Goal: Information Seeking & Learning: Check status

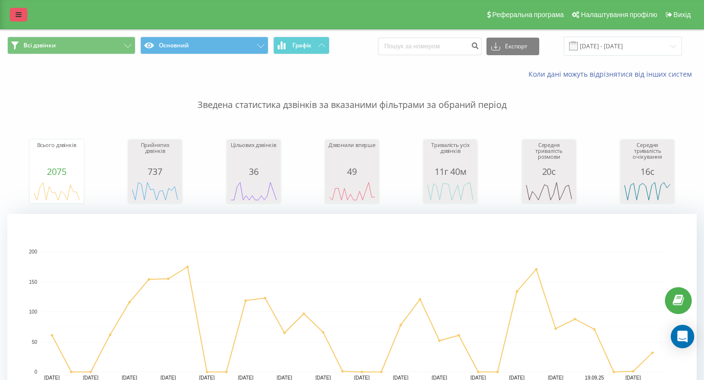
click at [16, 16] on icon at bounding box center [19, 14] width 6 height 7
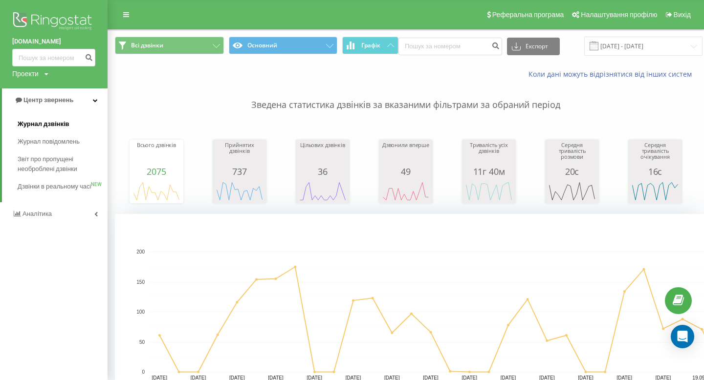
click at [55, 122] on span "Журнал дзвінків" at bounding box center [44, 124] width 52 height 10
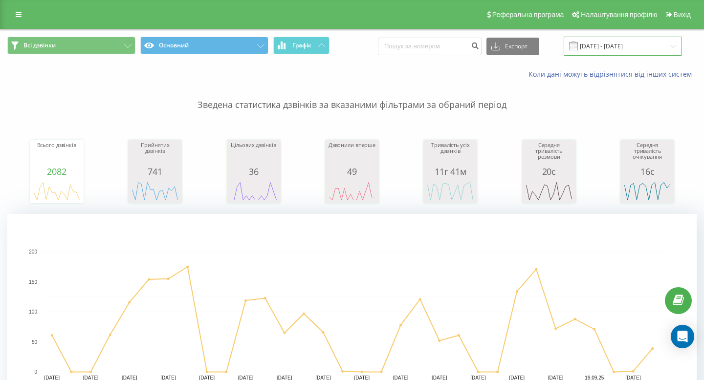
click at [657, 43] on input "22.08.2025 - 22.09.2025" at bounding box center [623, 46] width 118 height 19
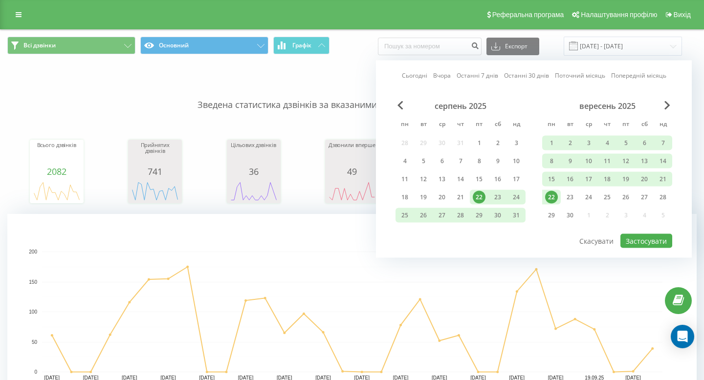
click at [555, 190] on div "22" at bounding box center [551, 197] width 19 height 15
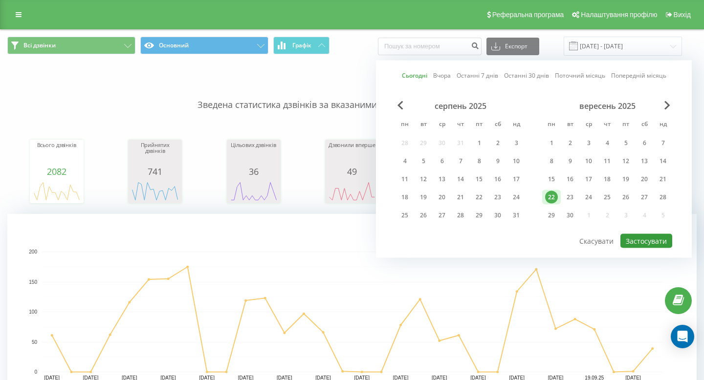
click at [649, 234] on button "Застосувати" at bounding box center [646, 241] width 52 height 14
type input "22.09.2025 - 22.09.2025"
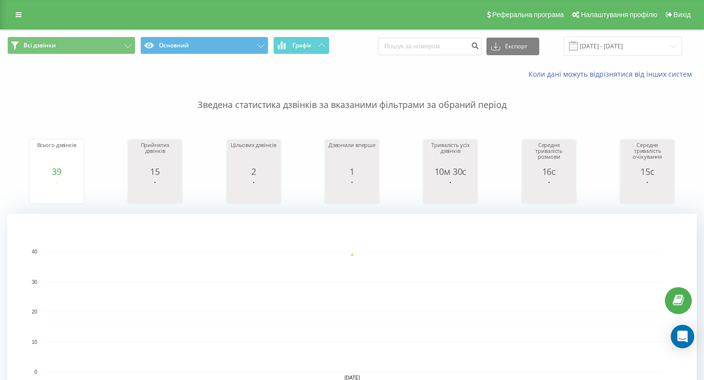
click at [20, 7] on div "Реферальна програма Налаштування профілю Вихід" at bounding box center [352, 14] width 704 height 29
click at [20, 17] on icon at bounding box center [19, 14] width 6 height 7
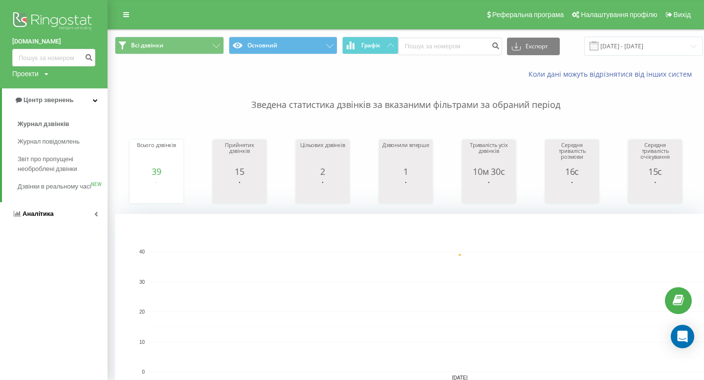
click at [57, 220] on link "Аналiтика" at bounding box center [54, 213] width 108 height 23
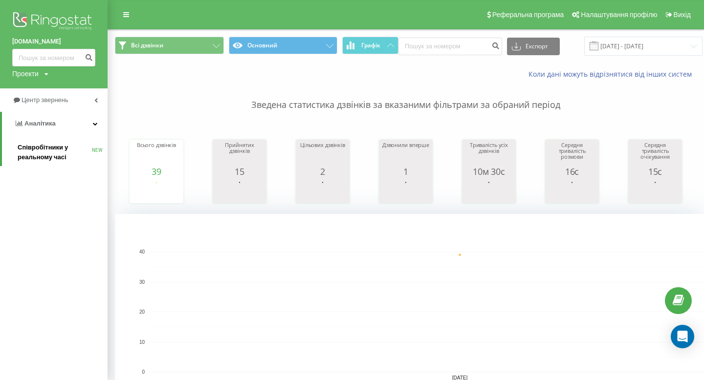
click at [73, 156] on span "Співробітники у реальному часі" at bounding box center [55, 153] width 74 height 20
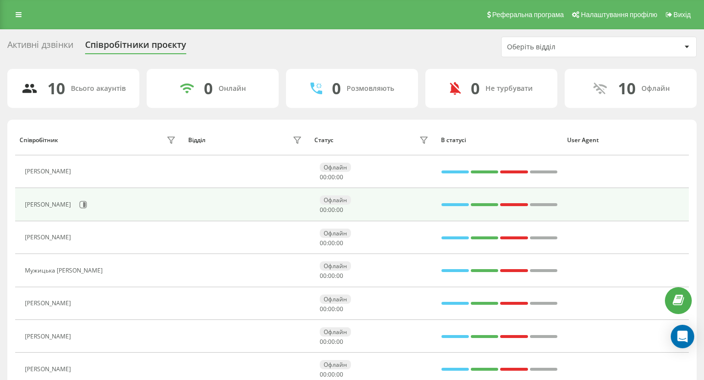
scroll to position [133, 0]
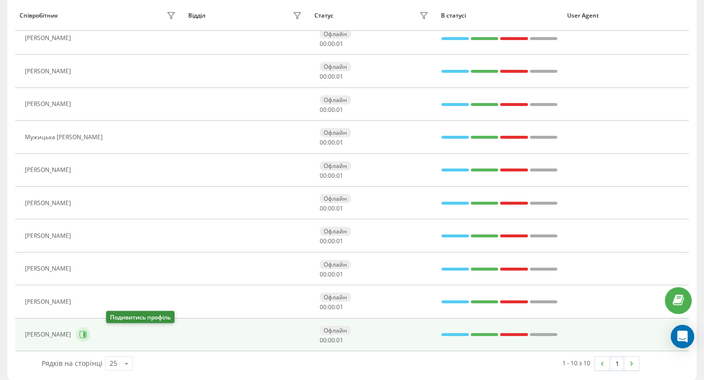
click at [87, 333] on icon at bounding box center [83, 335] width 8 height 8
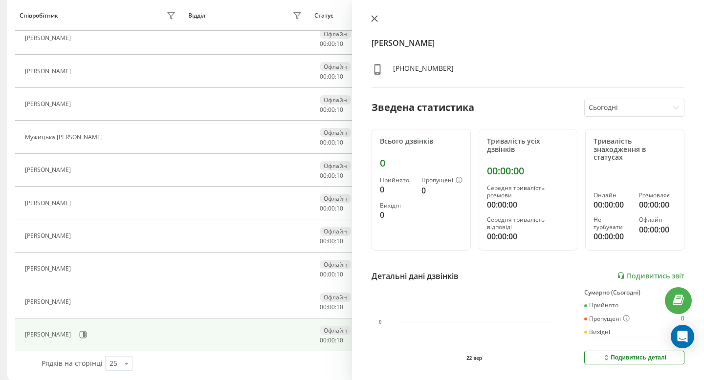
click at [373, 20] on icon at bounding box center [375, 19] width 6 height 6
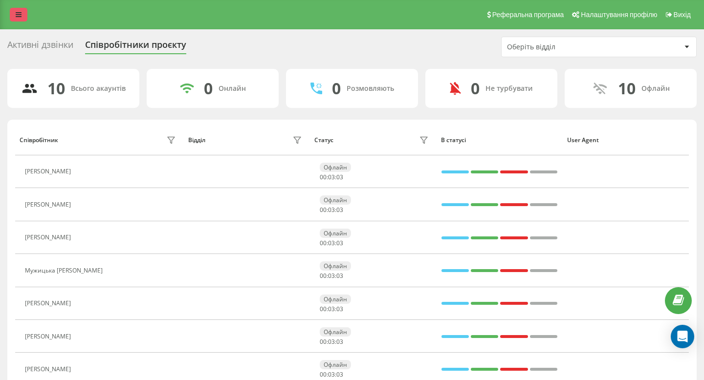
click at [23, 13] on link at bounding box center [19, 15] width 18 height 14
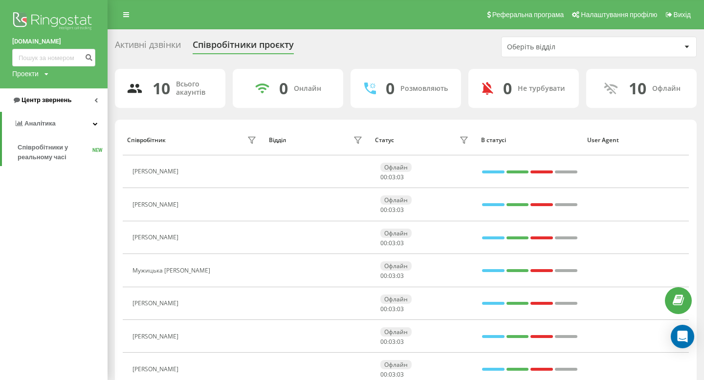
click at [62, 99] on span "Центр звернень" at bounding box center [47, 99] width 50 height 7
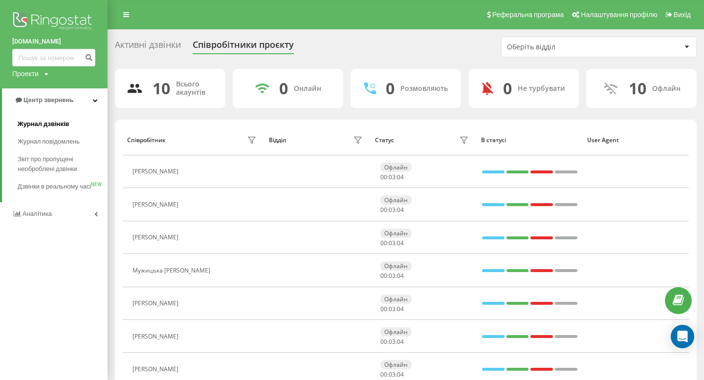
click at [59, 123] on span "Журнал дзвінків" at bounding box center [44, 124] width 52 height 10
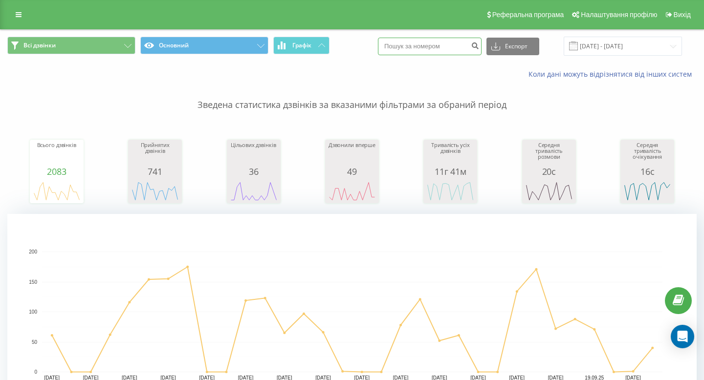
click at [434, 48] on input at bounding box center [430, 47] width 104 height 18
paste input "050 946 51 45"
type input "050 946 51 45"
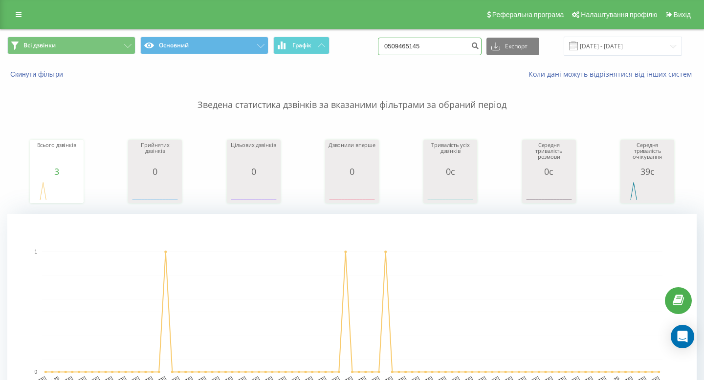
click at [463, 39] on input "0509465145" at bounding box center [430, 47] width 104 height 18
paste input "98 726 53 34"
type input "098 726 53 34"
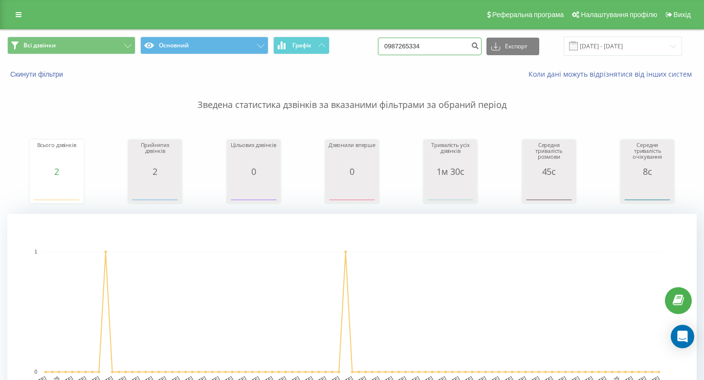
click at [430, 50] on input "0987265334" at bounding box center [430, 47] width 104 height 18
paste input "67 210 27 77"
type input "067 210 27 77"
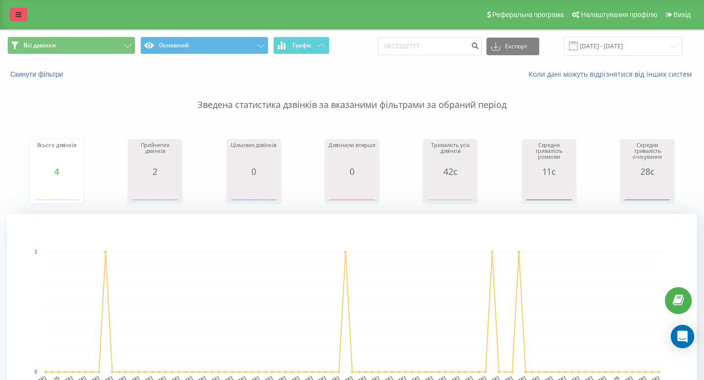
click at [17, 13] on icon at bounding box center [19, 14] width 6 height 7
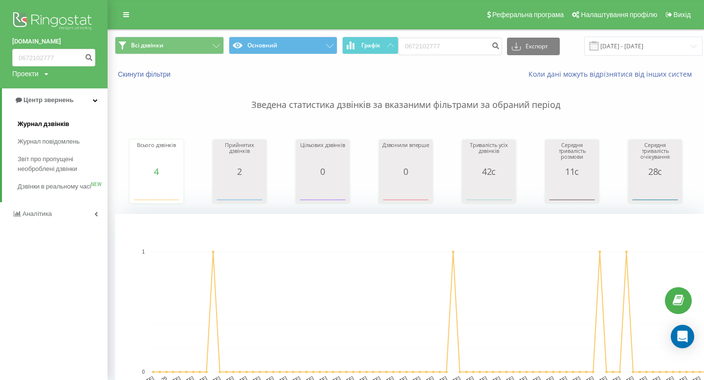
click at [61, 119] on span "Журнал дзвінків" at bounding box center [44, 124] width 52 height 10
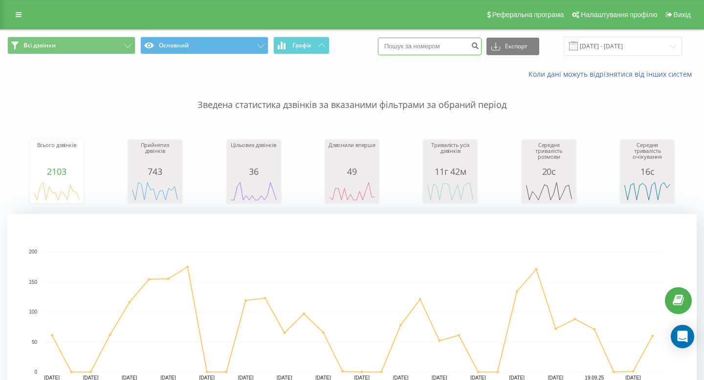
click at [426, 43] on input at bounding box center [430, 47] width 104 height 18
paste input "067 350 41 34"
type input "067 350 41 34"
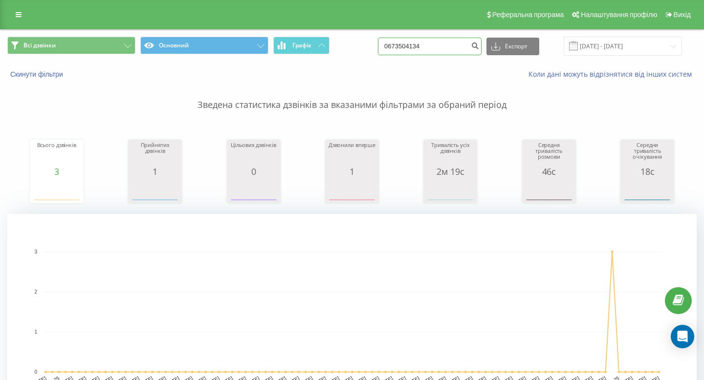
click at [444, 48] on input "0673504134" at bounding box center [430, 47] width 104 height 18
paste input "[PHONE_NUMBER]"
click at [444, 48] on input "[PHONE_NUMBER]" at bounding box center [430, 47] width 104 height 18
type input "[PHONE_NUMBER]"
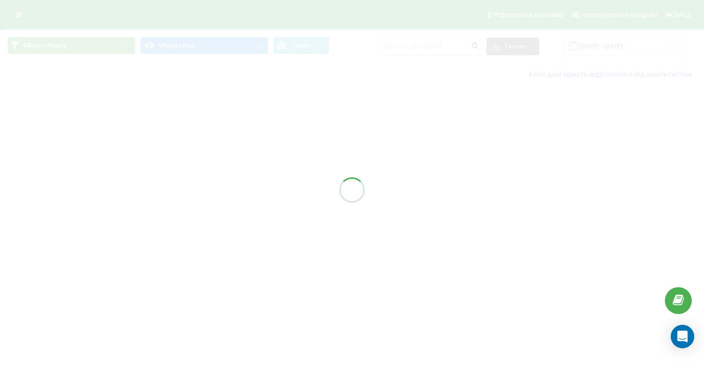
click at [419, 37] on div at bounding box center [352, 190] width 704 height 380
click at [419, 40] on div at bounding box center [352, 190] width 704 height 380
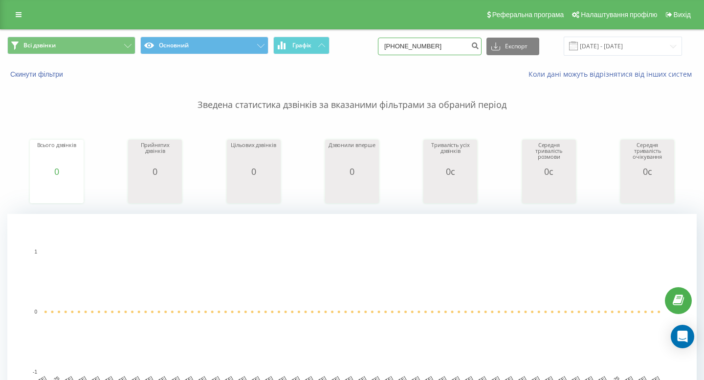
click at [419, 41] on input "+380676745139" at bounding box center [430, 47] width 104 height 18
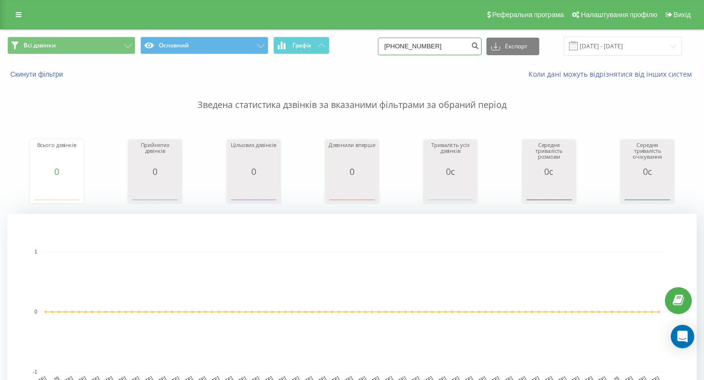
click at [421, 46] on input "+380676745139" at bounding box center [430, 47] width 104 height 18
type input "0676745139"
click at [469, 43] on input "0676745139" at bounding box center [430, 47] width 104 height 18
paste input "352 57 17"
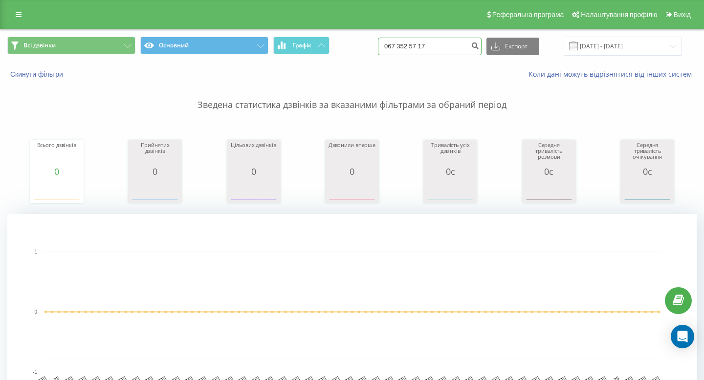
type input "067 352 57 17"
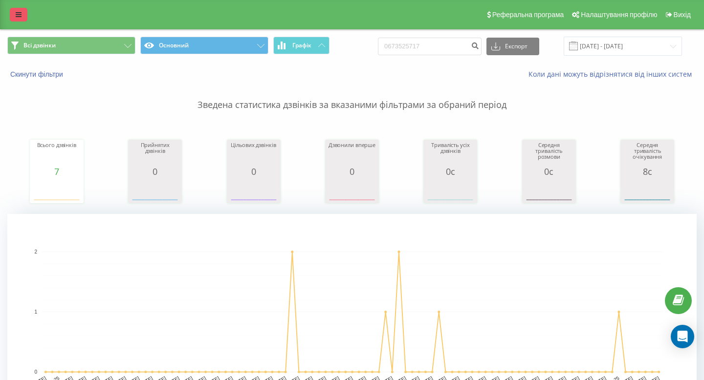
click at [17, 20] on link at bounding box center [19, 15] width 18 height 14
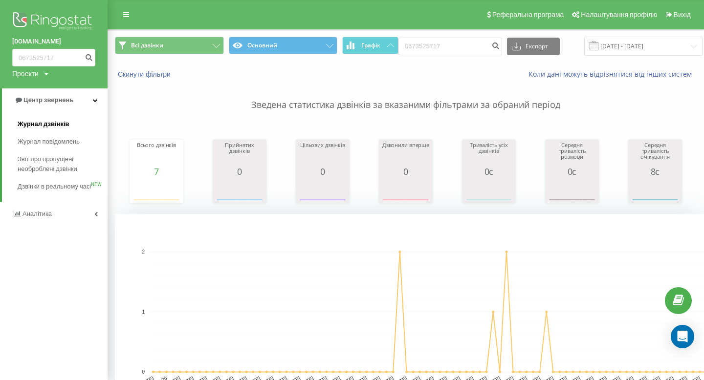
click at [53, 119] on link "Журнал дзвінків" at bounding box center [63, 124] width 90 height 18
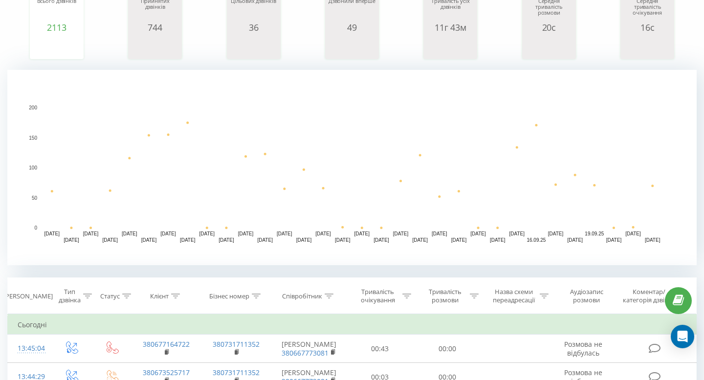
scroll to position [6, 0]
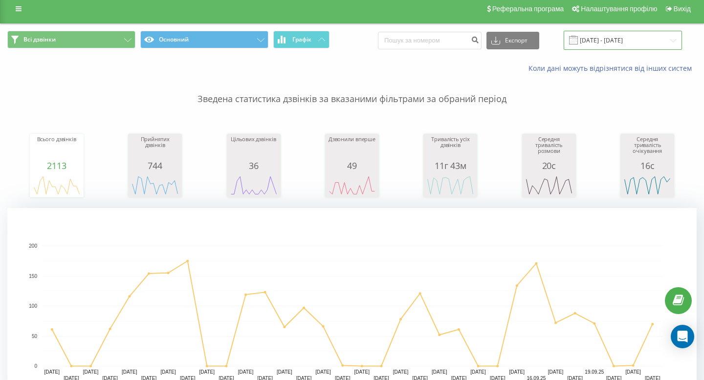
click at [596, 43] on input "[DATE] - [DATE]" at bounding box center [623, 40] width 118 height 19
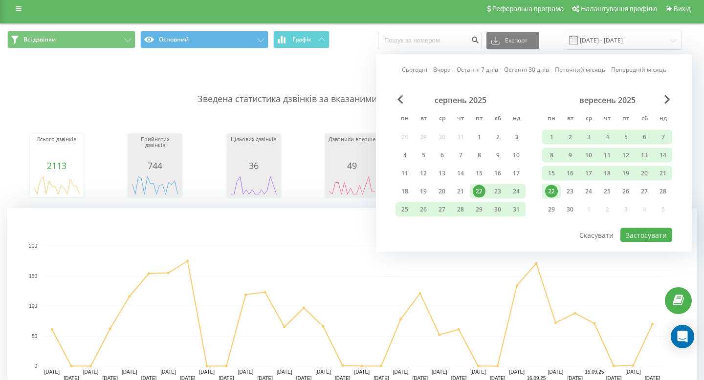
click at [551, 189] on div "22" at bounding box center [551, 191] width 13 height 13
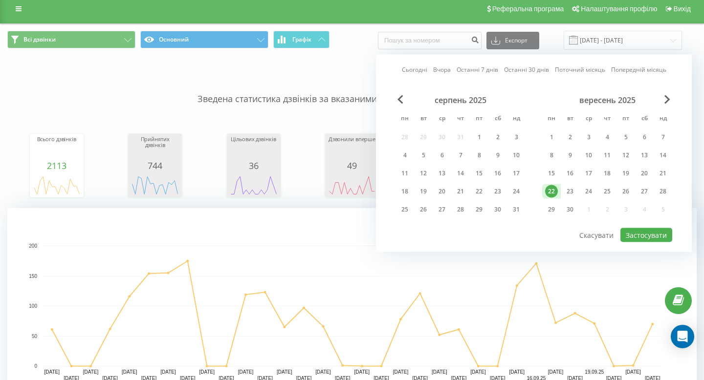
click at [644, 227] on div "серпень 2025 пн вт ср чт пт сб нд 28 29 30 31 1 2 3 4 5 6 7 8 9 10 11 12 13 14 …" at bounding box center [534, 161] width 277 height 132
click at [634, 231] on button "Застосувати" at bounding box center [646, 235] width 52 height 14
type input "22.09.2025 - 22.09.2025"
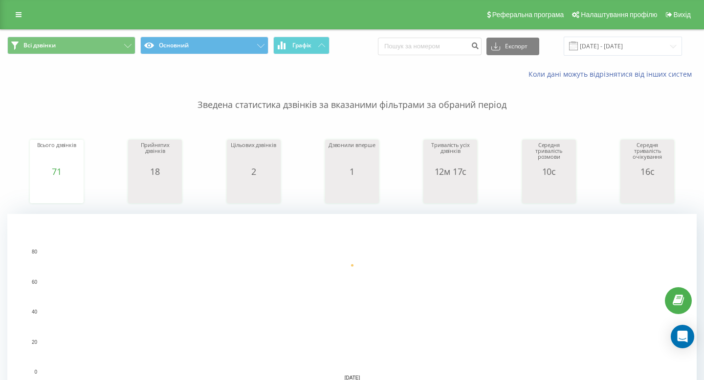
click at [398, 46] on div "Всі дзвінки Основний Графік Експорт .csv .xls .xlsx [DATE] - [DATE]" at bounding box center [351, 46] width 689 height 19
click at [422, 45] on input at bounding box center [430, 47] width 104 height 18
paste input "096 188 0881"
type input "096 188 0881"
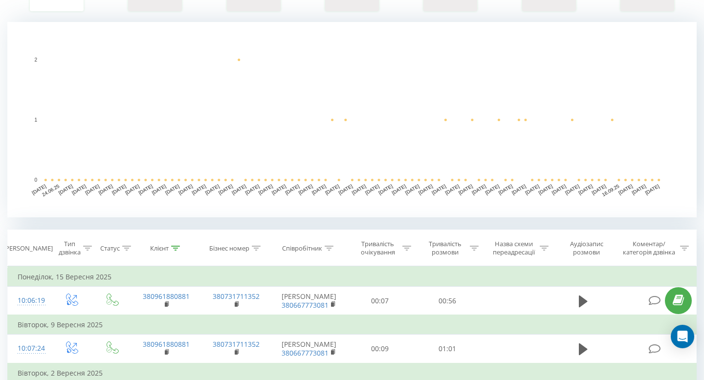
scroll to position [200, 0]
